Goal: Find specific page/section: Find specific page/section

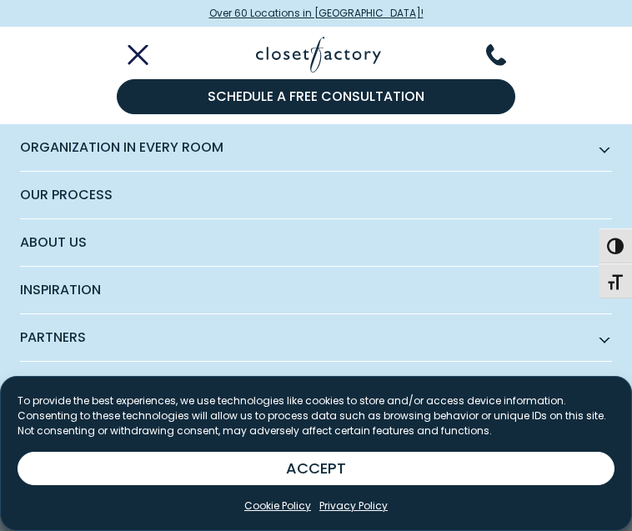
scroll to position [349, 0]
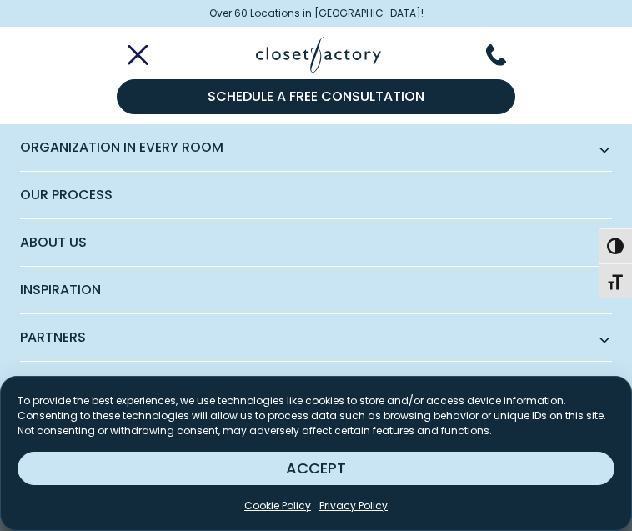
click at [301, 475] on button "ACCEPT" at bounding box center [316, 468] width 597 height 33
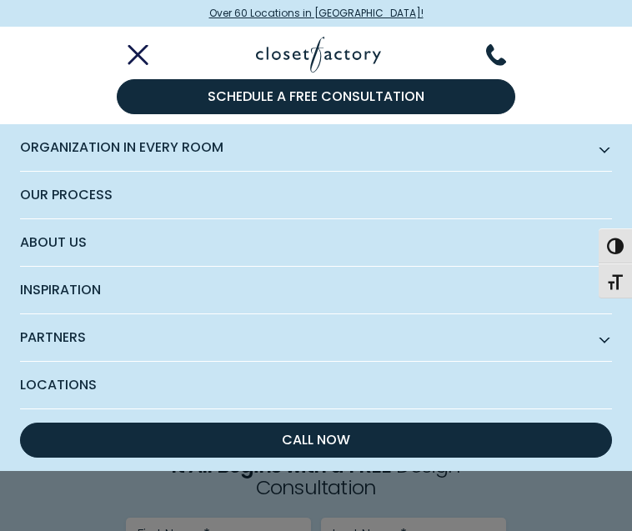
scroll to position [375, 0]
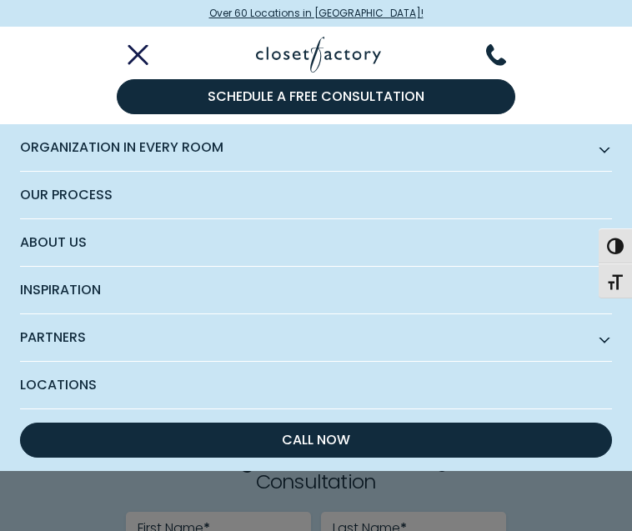
click at [119, 380] on span "Locations" at bounding box center [316, 385] width 592 height 47
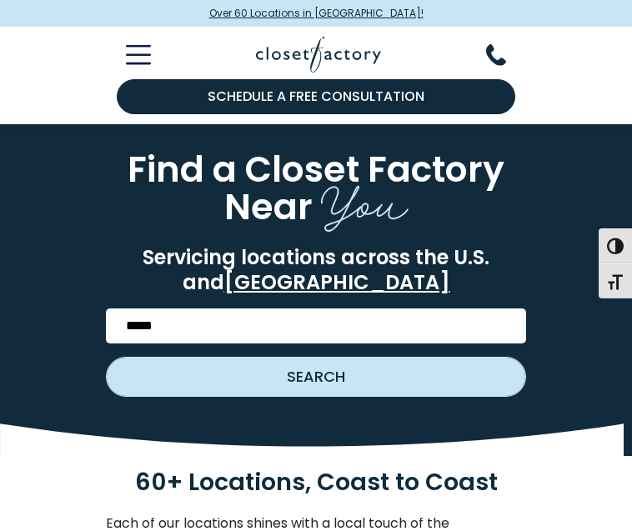
type input "*****"
click at [216, 389] on button "SEARCH" at bounding box center [316, 377] width 419 height 38
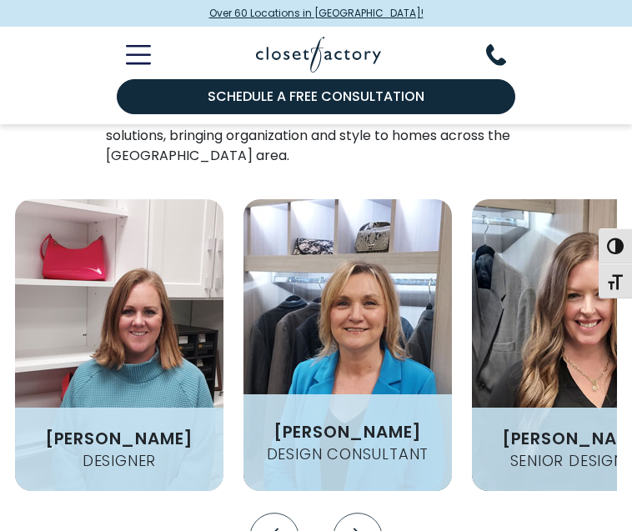
scroll to position [2674, 0]
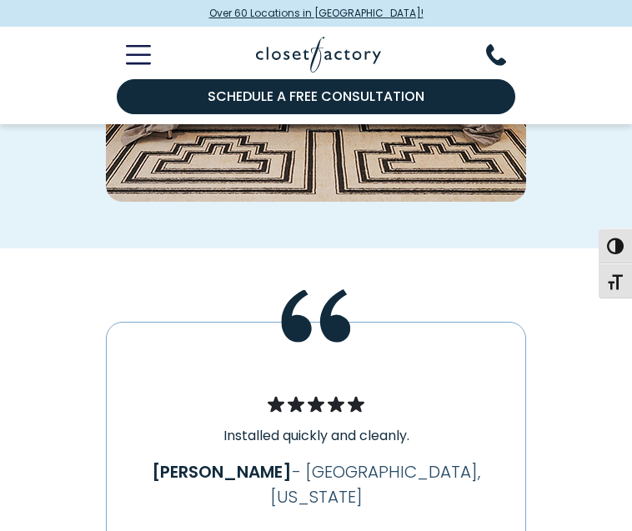
scroll to position [4320, 0]
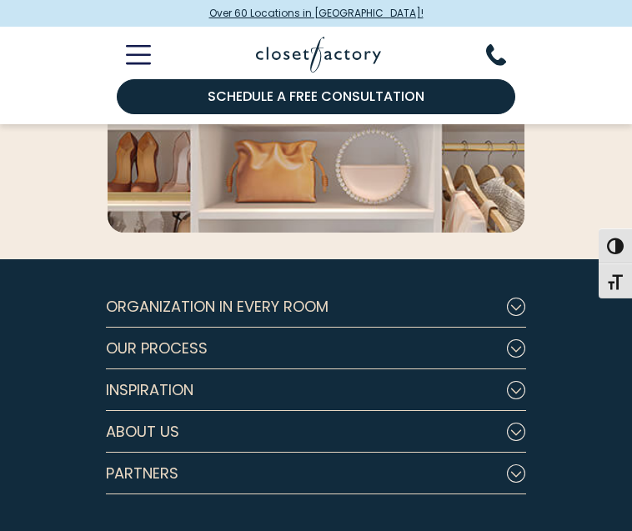
scroll to position [7584, 0]
